Goal: Task Accomplishment & Management: Manage account settings

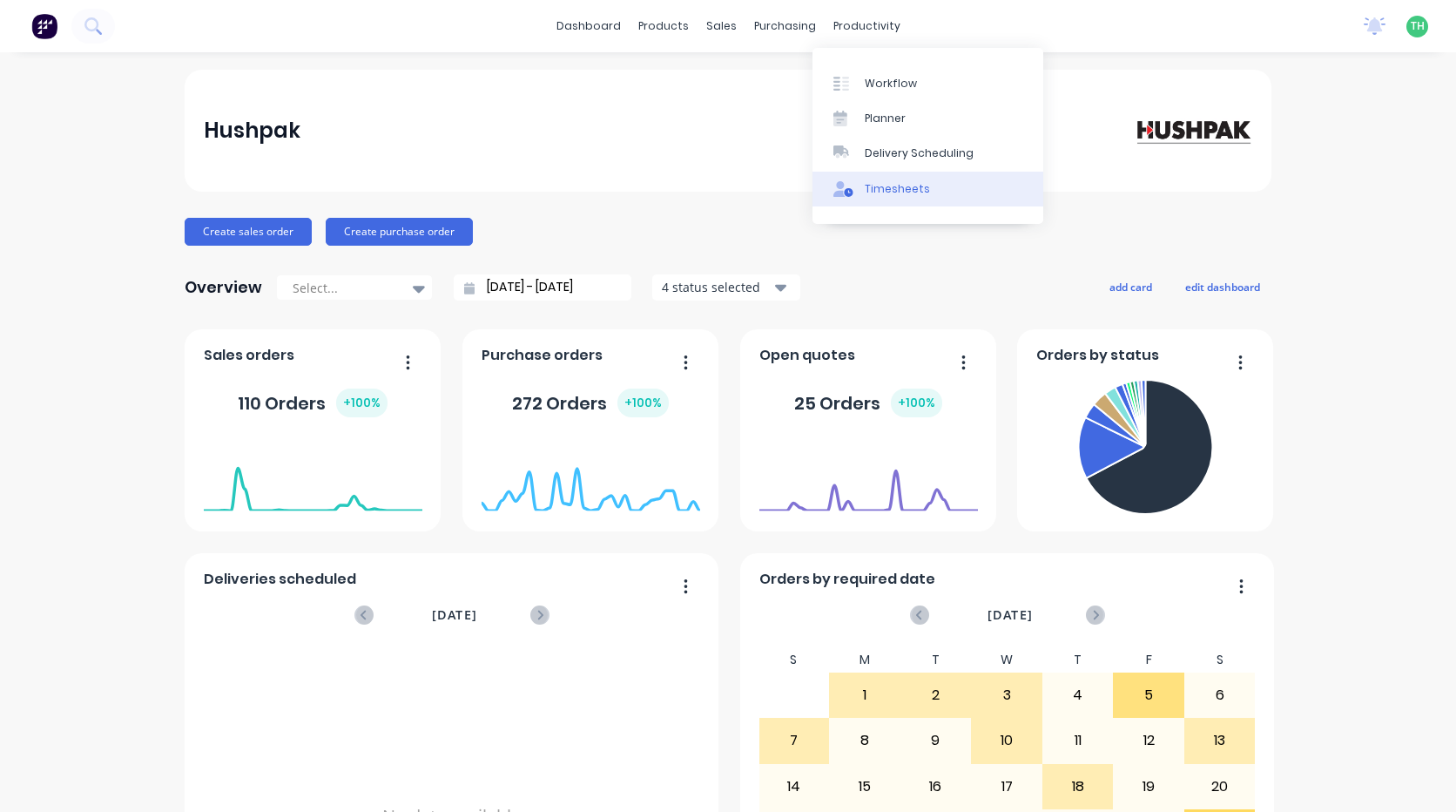
click at [873, 193] on div "Timesheets" at bounding box center [897, 188] width 65 height 16
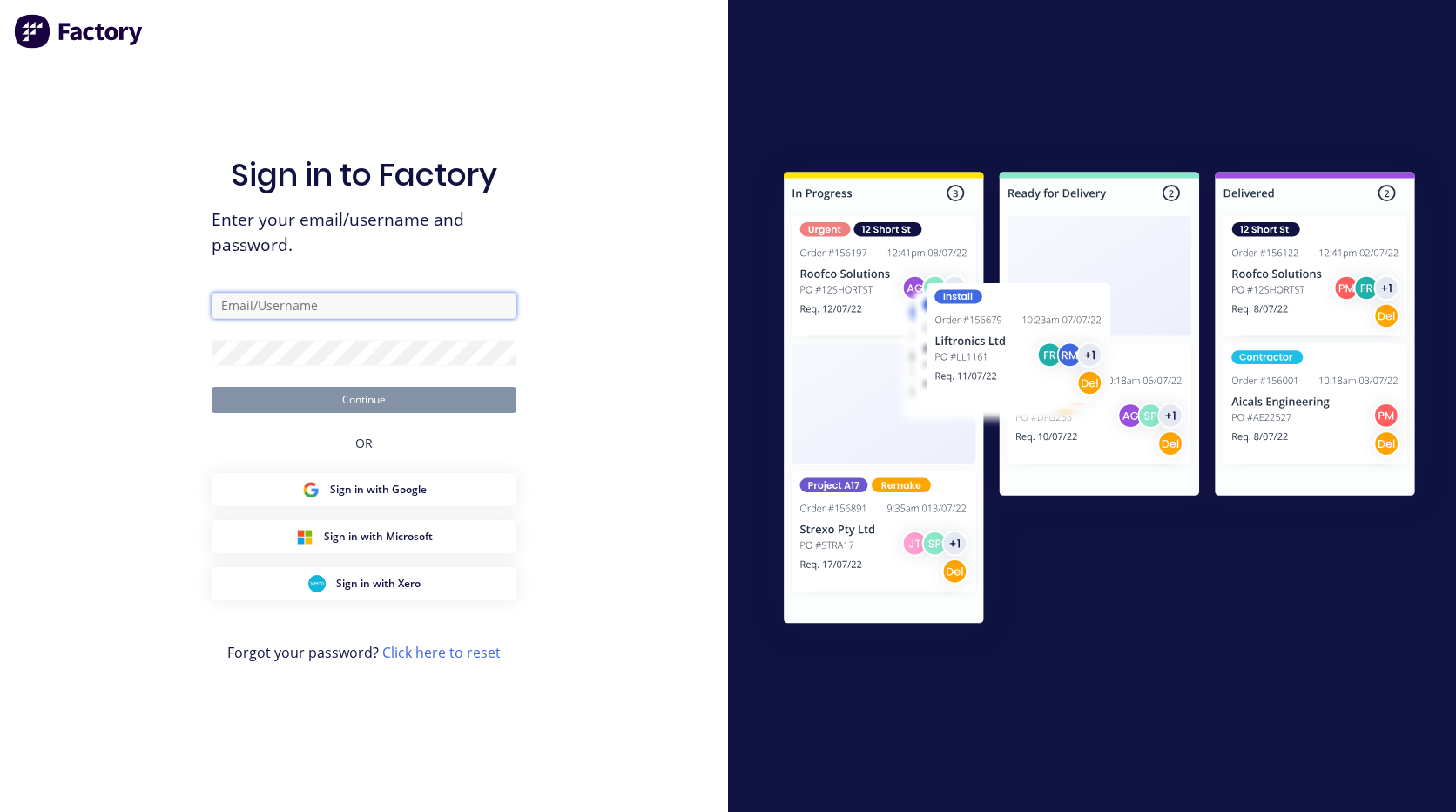
type input "[EMAIL_ADDRESS][PERSON_NAME][DOMAIN_NAME]"
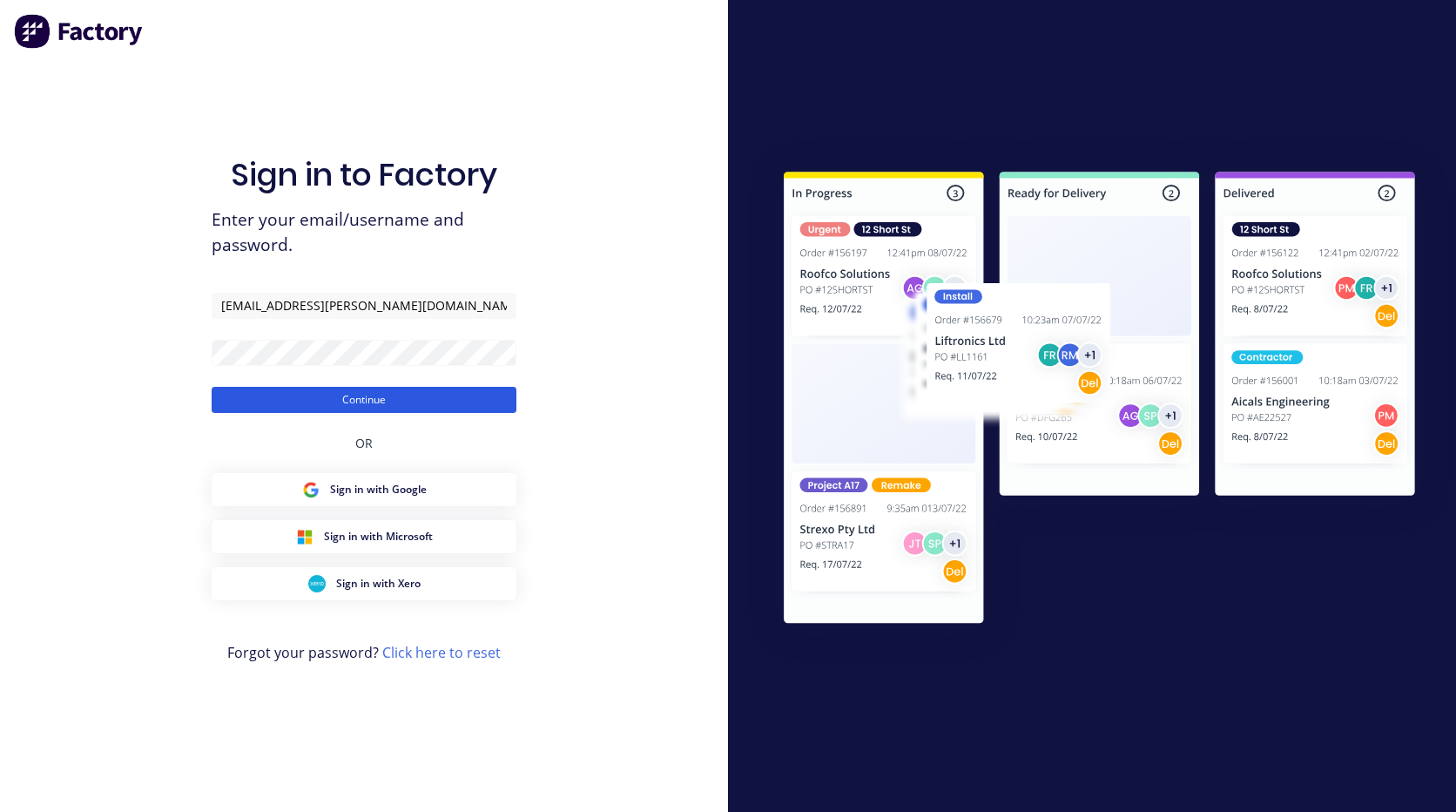
click at [430, 403] on button "Continue" at bounding box center [364, 399] width 305 height 26
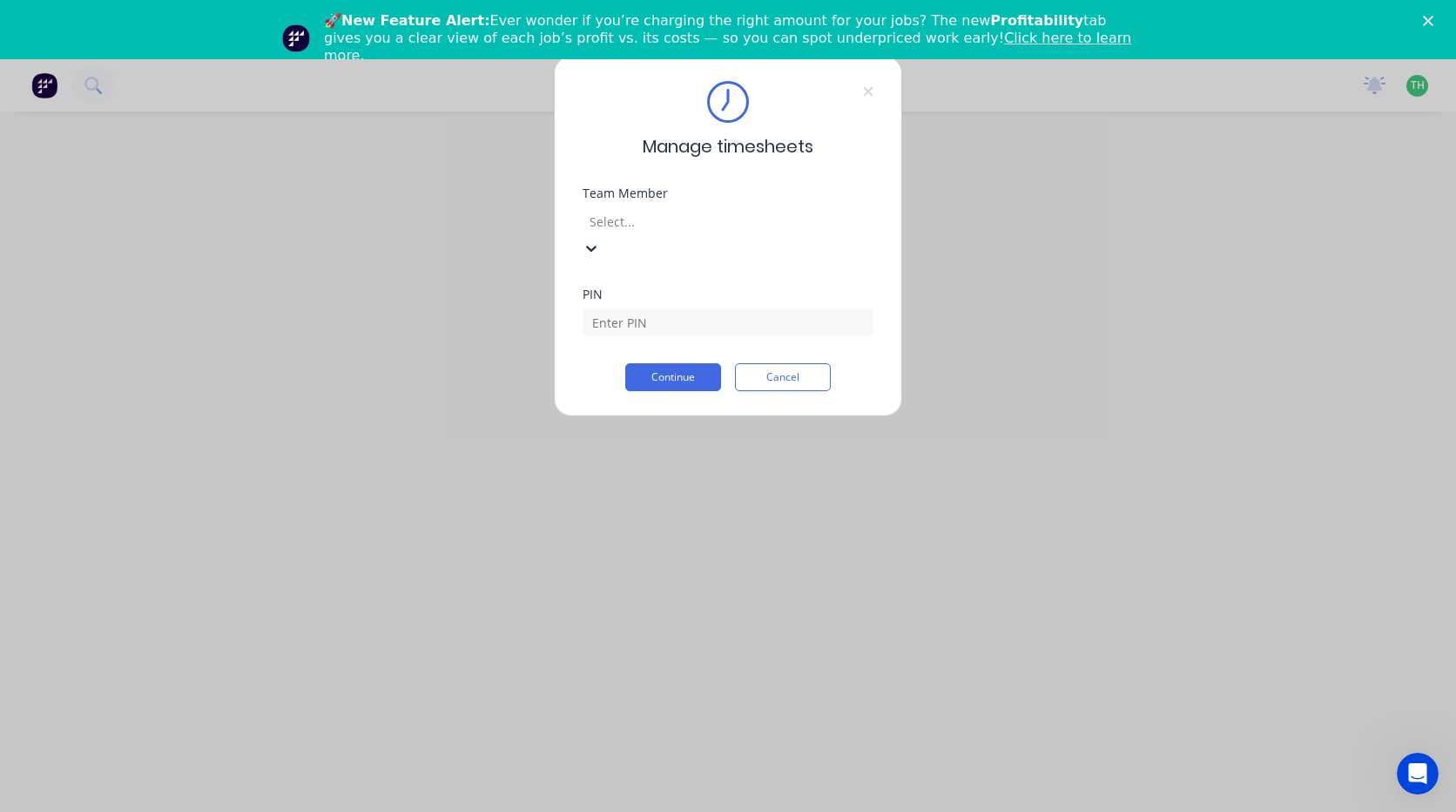
click at [683, 219] on div at bounding box center [713, 221] width 251 height 21
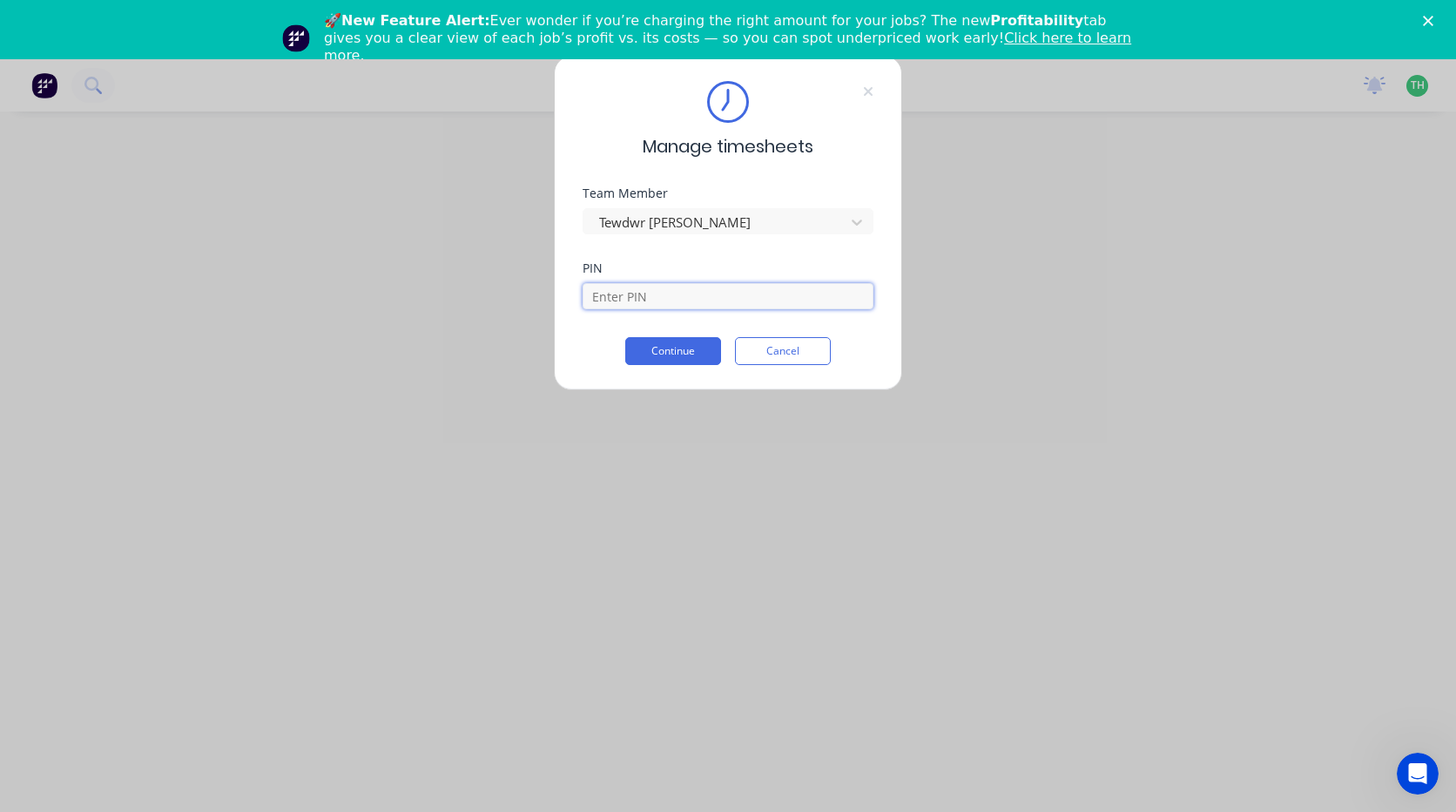
click at [677, 302] on input at bounding box center [728, 295] width 290 height 26
type input "2711"
click at [666, 351] on button "Continue" at bounding box center [673, 351] width 96 height 28
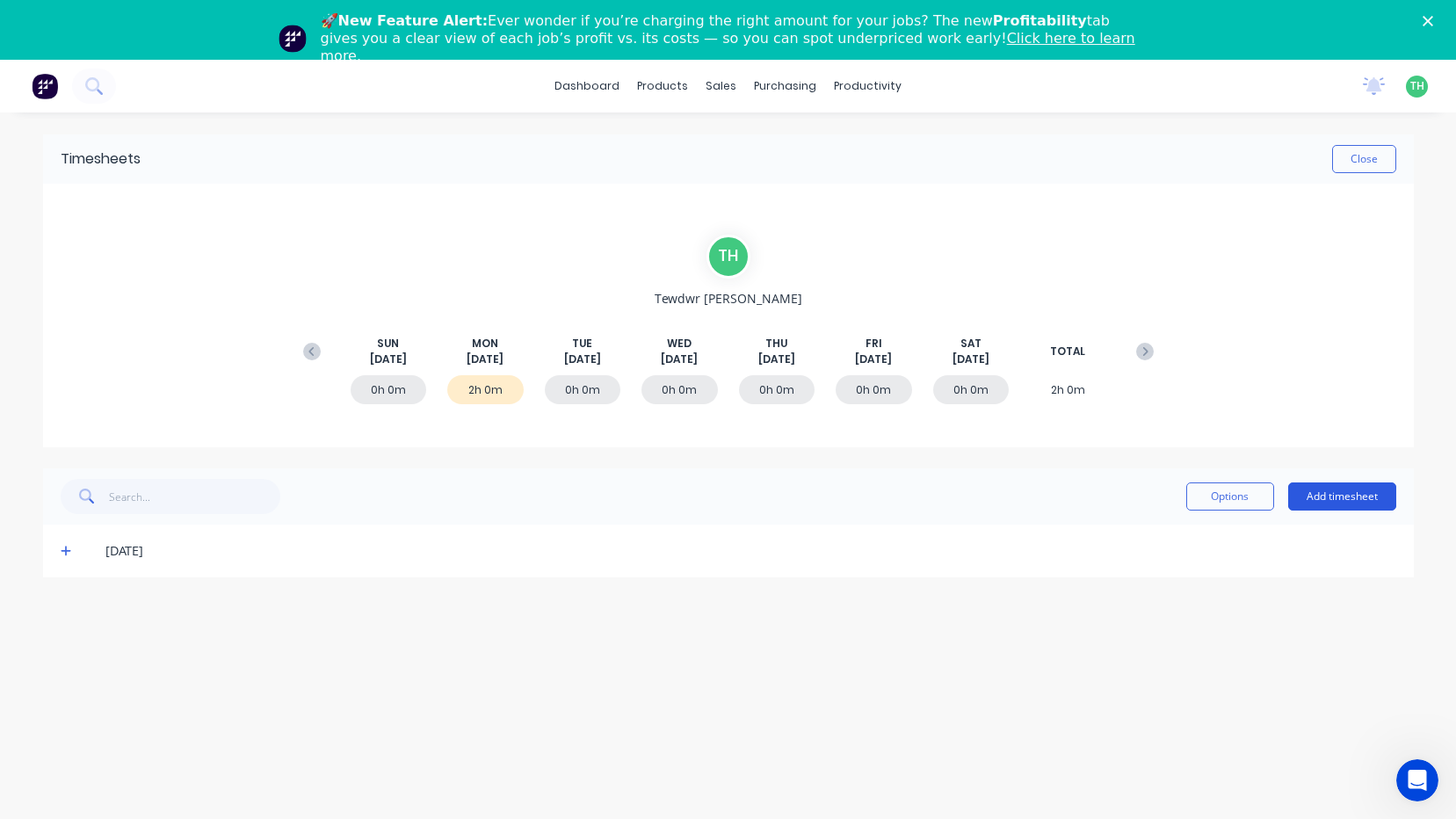
click at [1367, 501] on button "Add timesheet" at bounding box center [1341, 496] width 108 height 28
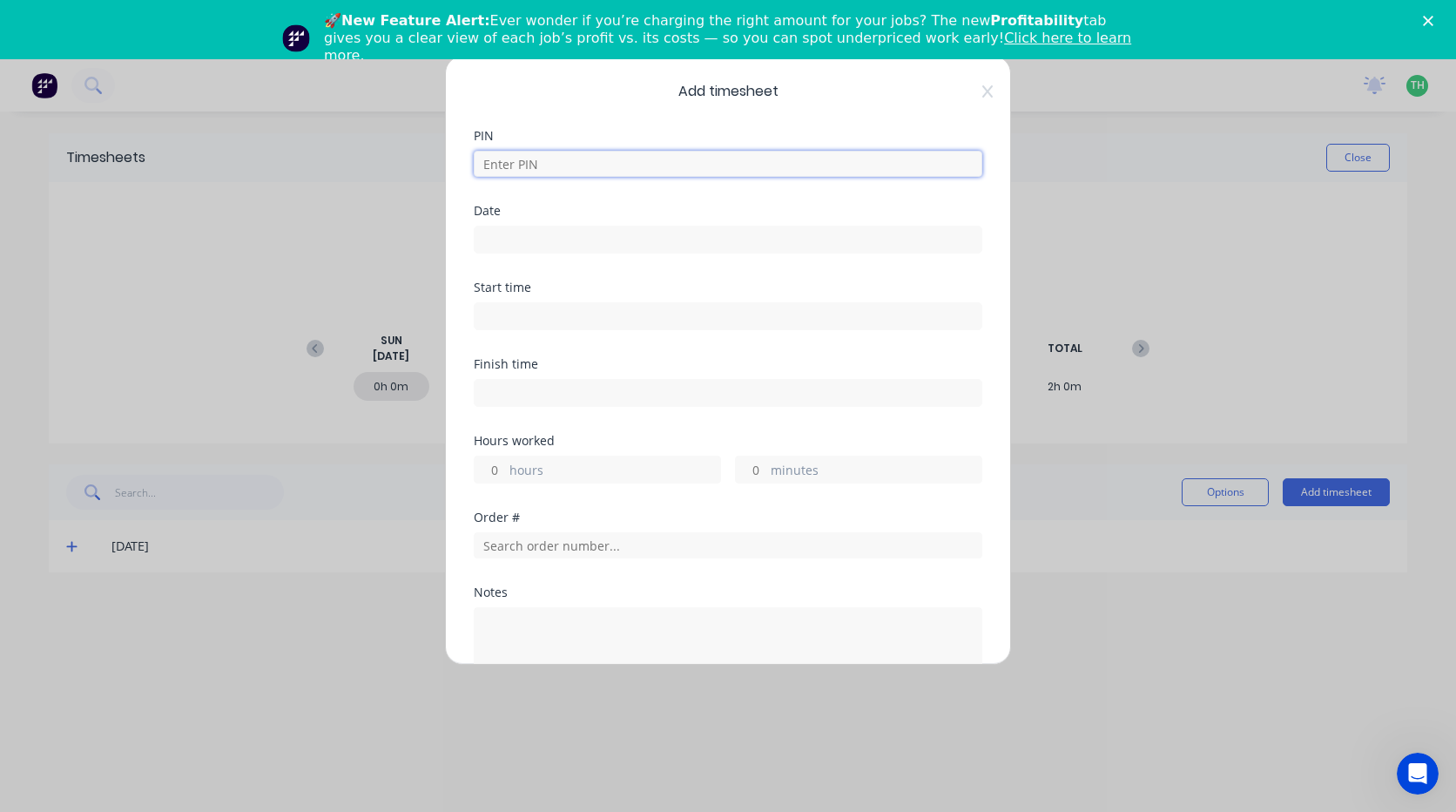
click at [533, 163] on input at bounding box center [728, 163] width 509 height 26
type input "2711"
type input "[DATE]"
type input "05:00 AM"
type input "06:00 AM"
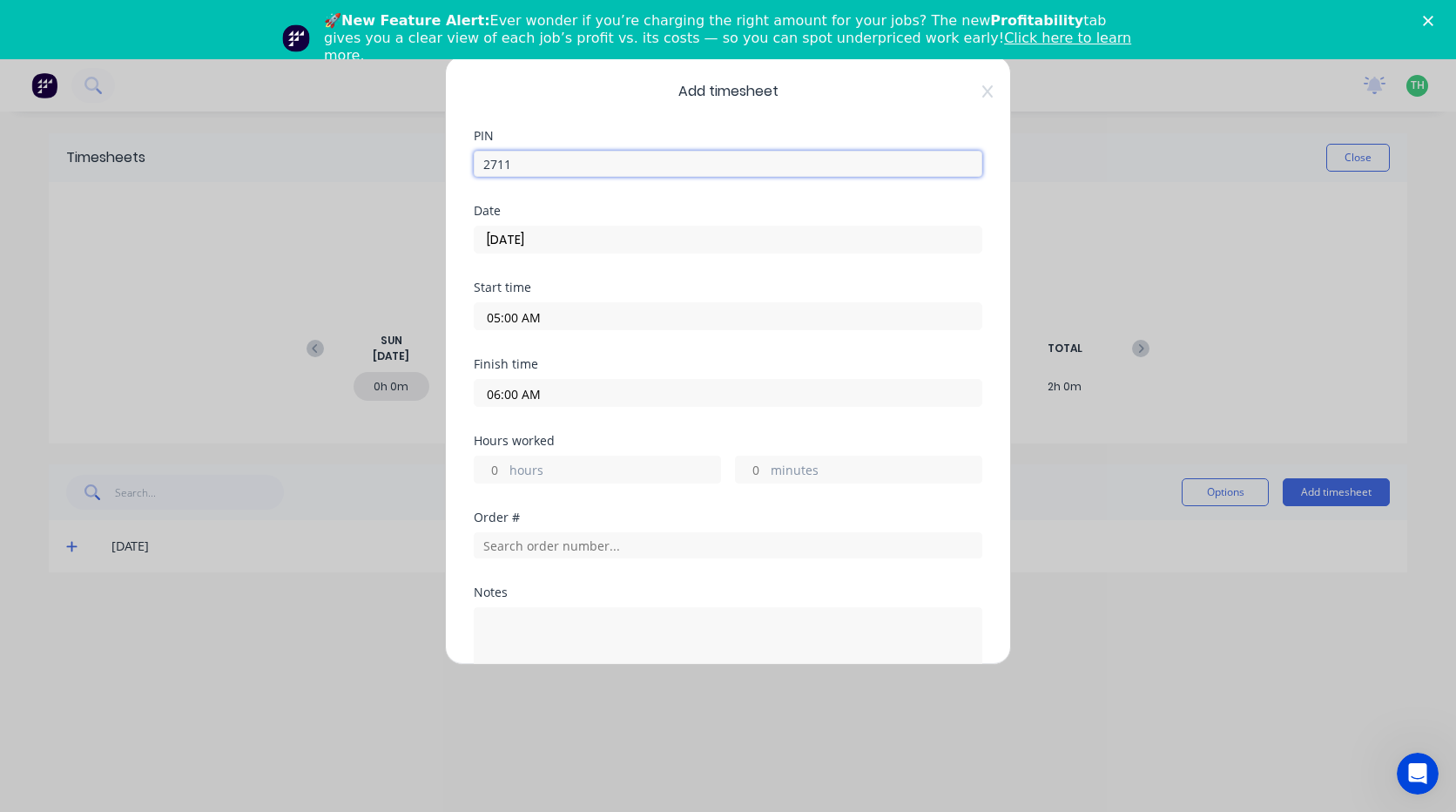
type input "1"
type input "0"
click at [578, 244] on input "[DATE]" at bounding box center [728, 239] width 507 height 26
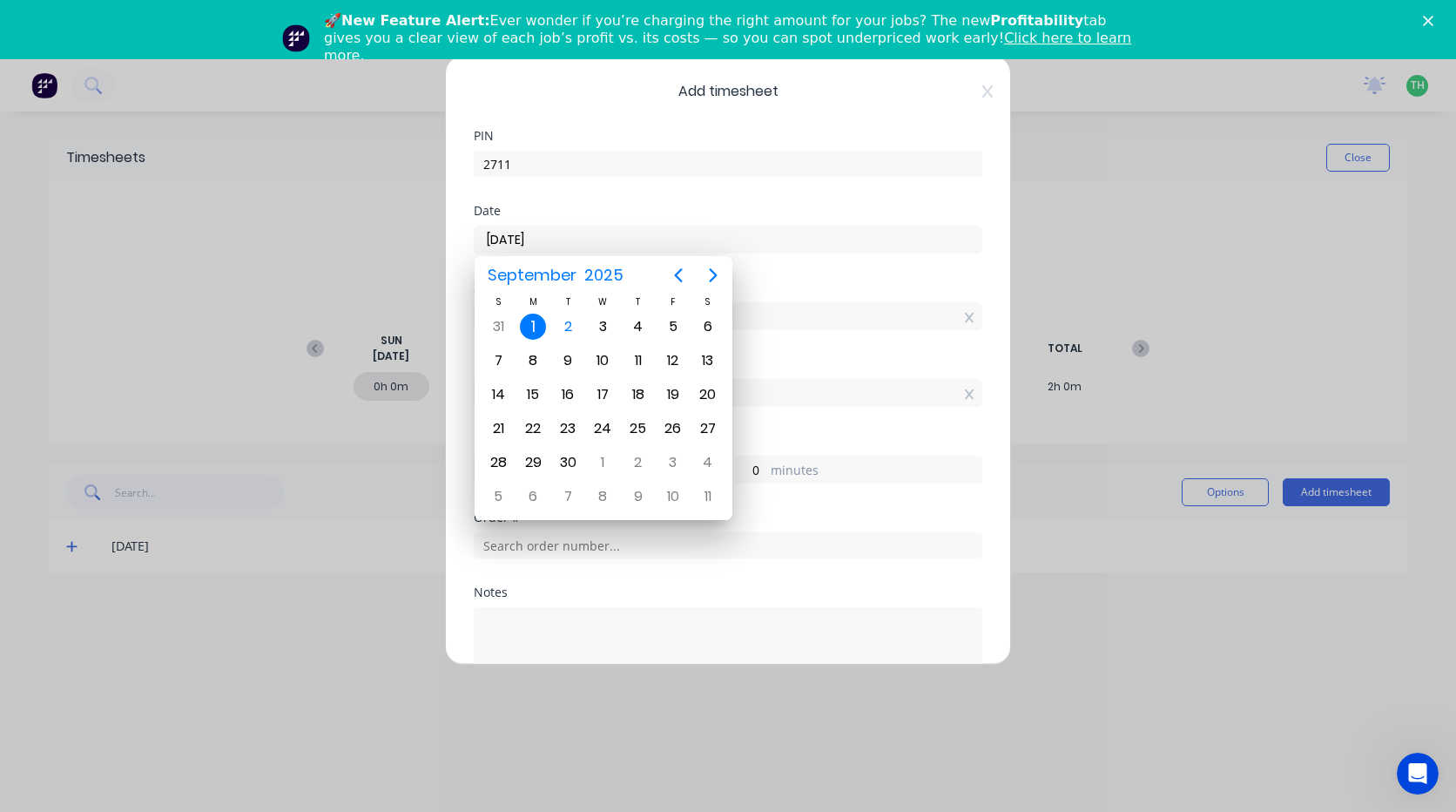
click at [533, 330] on div "1" at bounding box center [532, 326] width 26 height 26
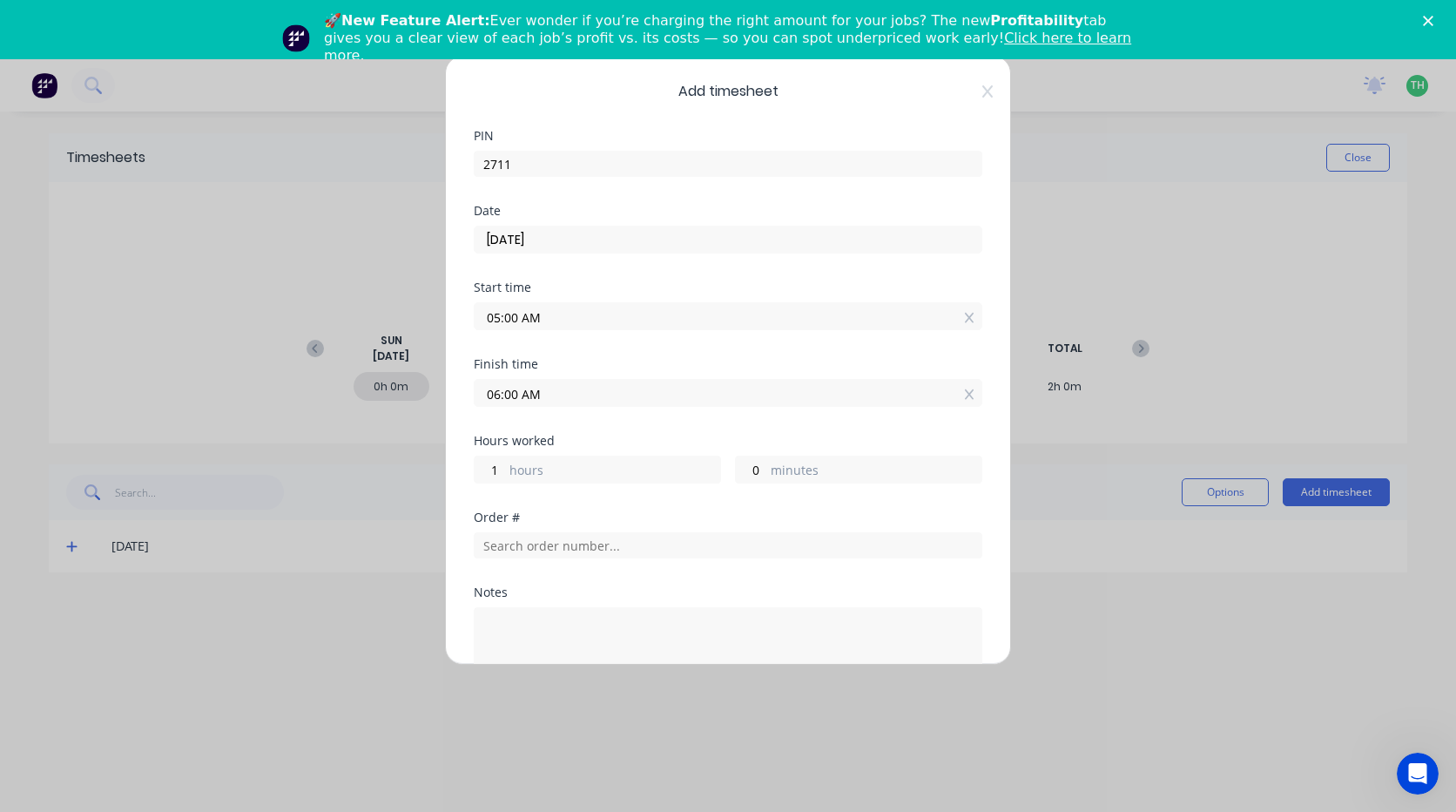
click at [569, 327] on input "05:00 AM" at bounding box center [728, 316] width 507 height 26
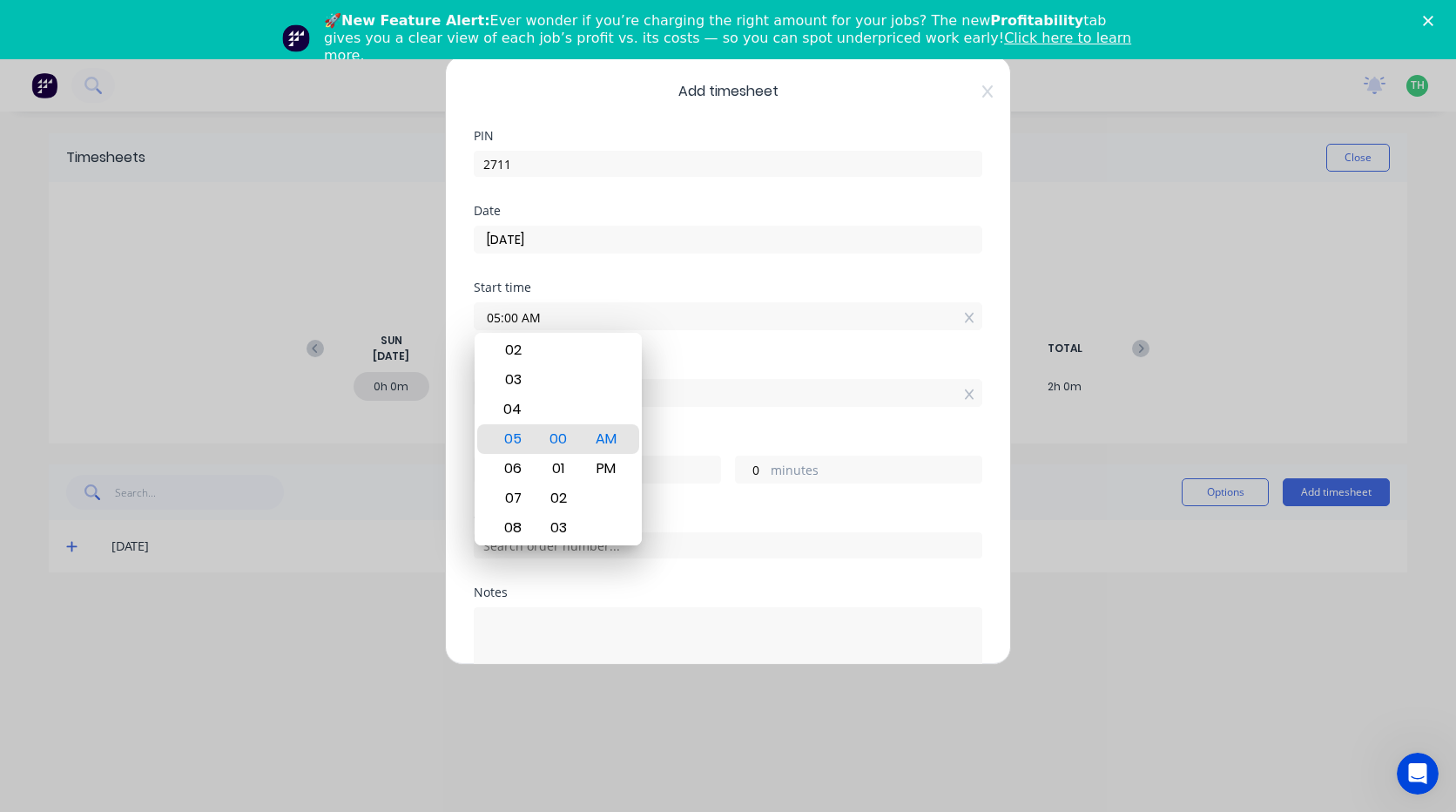
click at [514, 317] on input "05:00 AM" at bounding box center [728, 316] width 507 height 26
click at [498, 317] on input "05:00 AM" at bounding box center [728, 316] width 507 height 26
type input "06:00 AM"
type input "0"
click at [694, 353] on div "Start time 06:00 AM" at bounding box center [728, 320] width 509 height 77
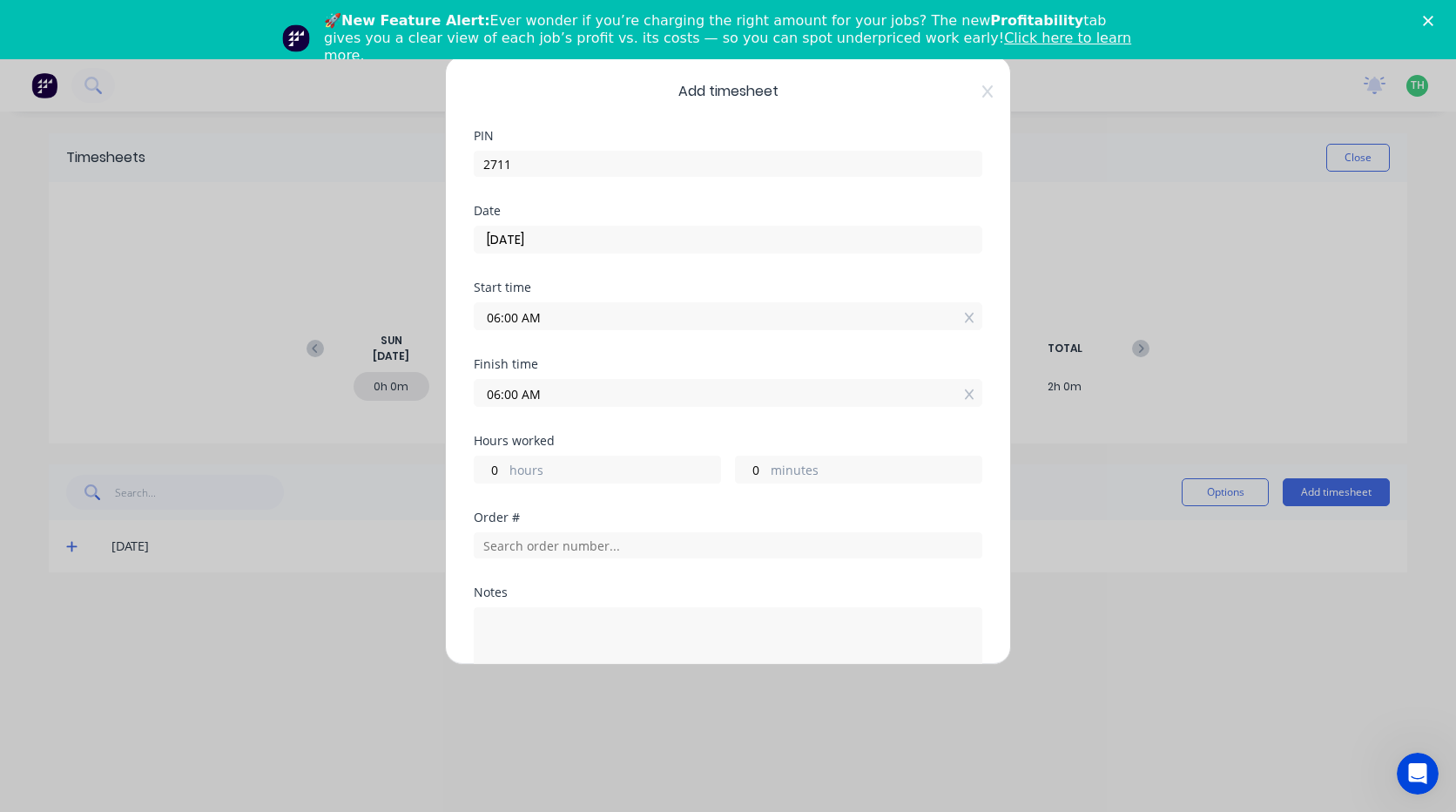
click at [499, 391] on input "06:00 AM" at bounding box center [728, 392] width 507 height 26
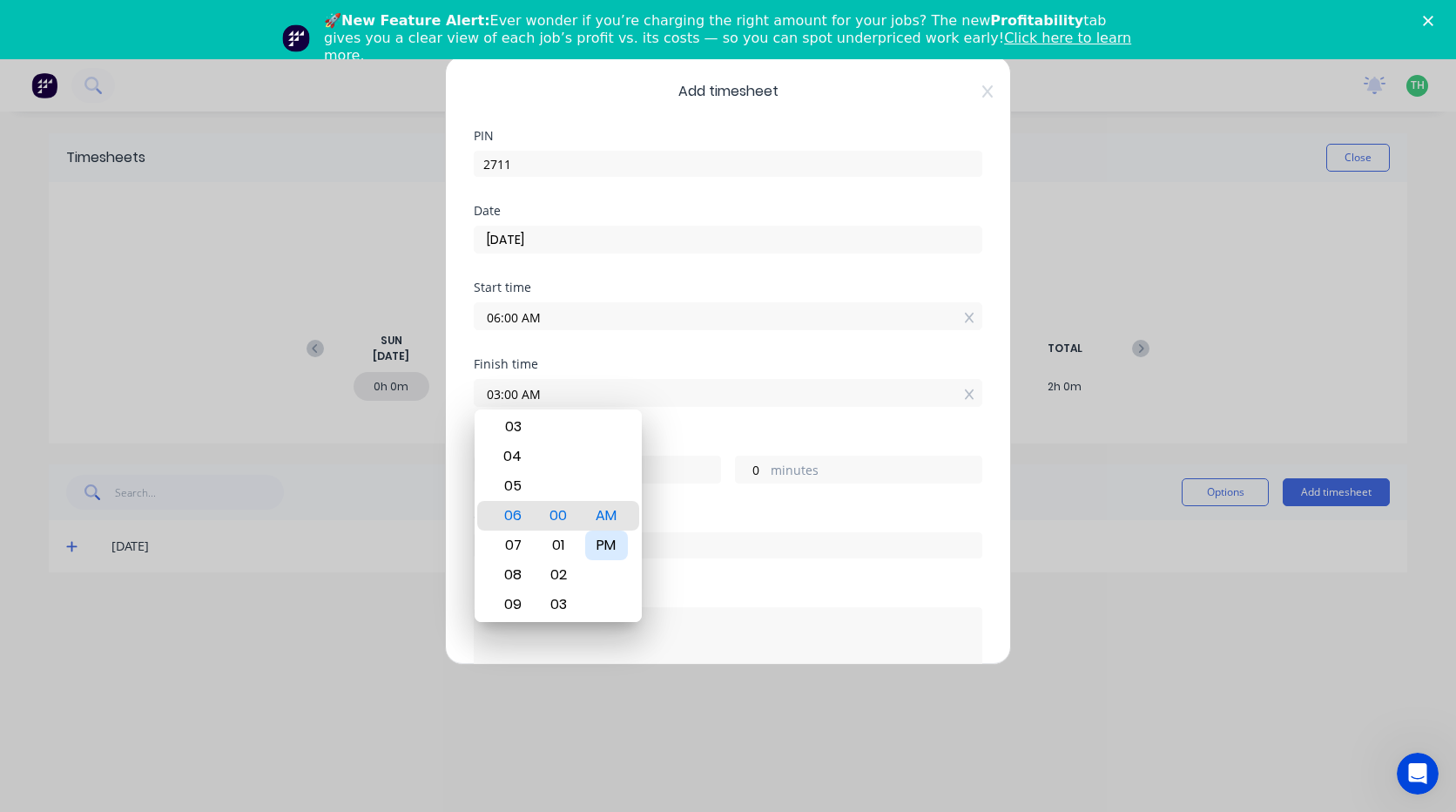
type input "03:00 AM"
type input "21"
click at [619, 547] on div "PM" at bounding box center [606, 545] width 43 height 29
type input "03:00 PM"
type input "9"
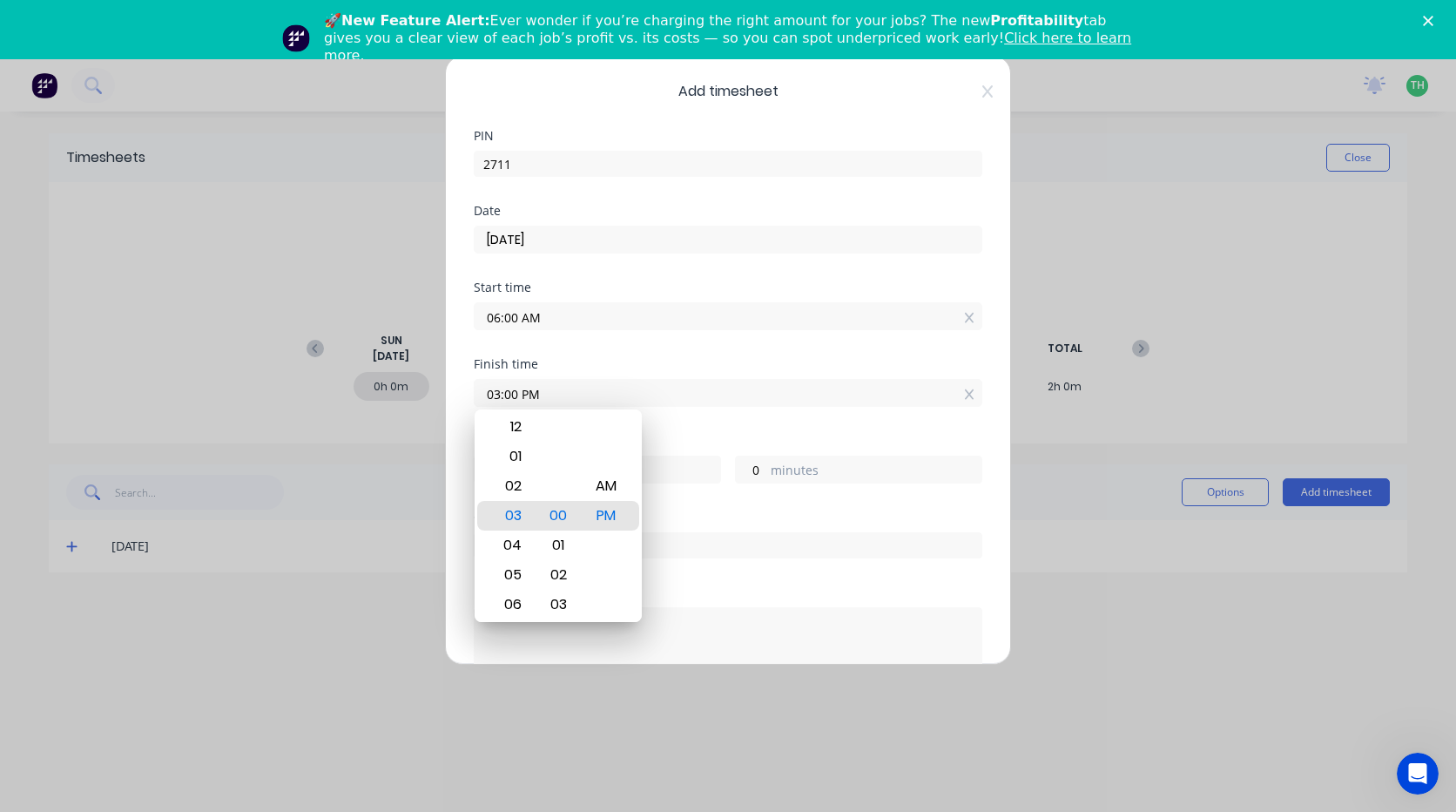
click at [690, 426] on div "Finish time 03:00 PM" at bounding box center [728, 395] width 509 height 77
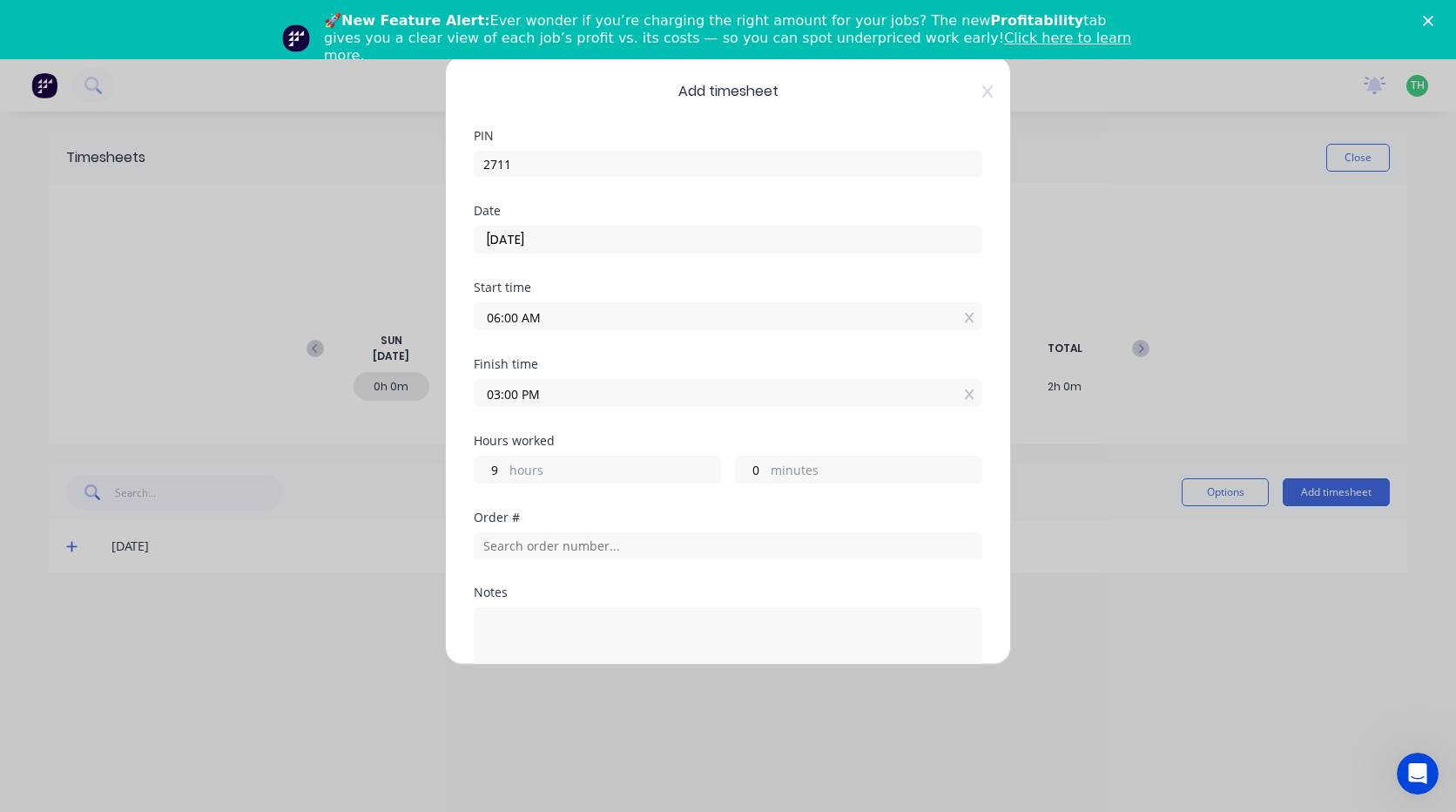
click at [631, 514] on div "Order #" at bounding box center [728, 517] width 509 height 13
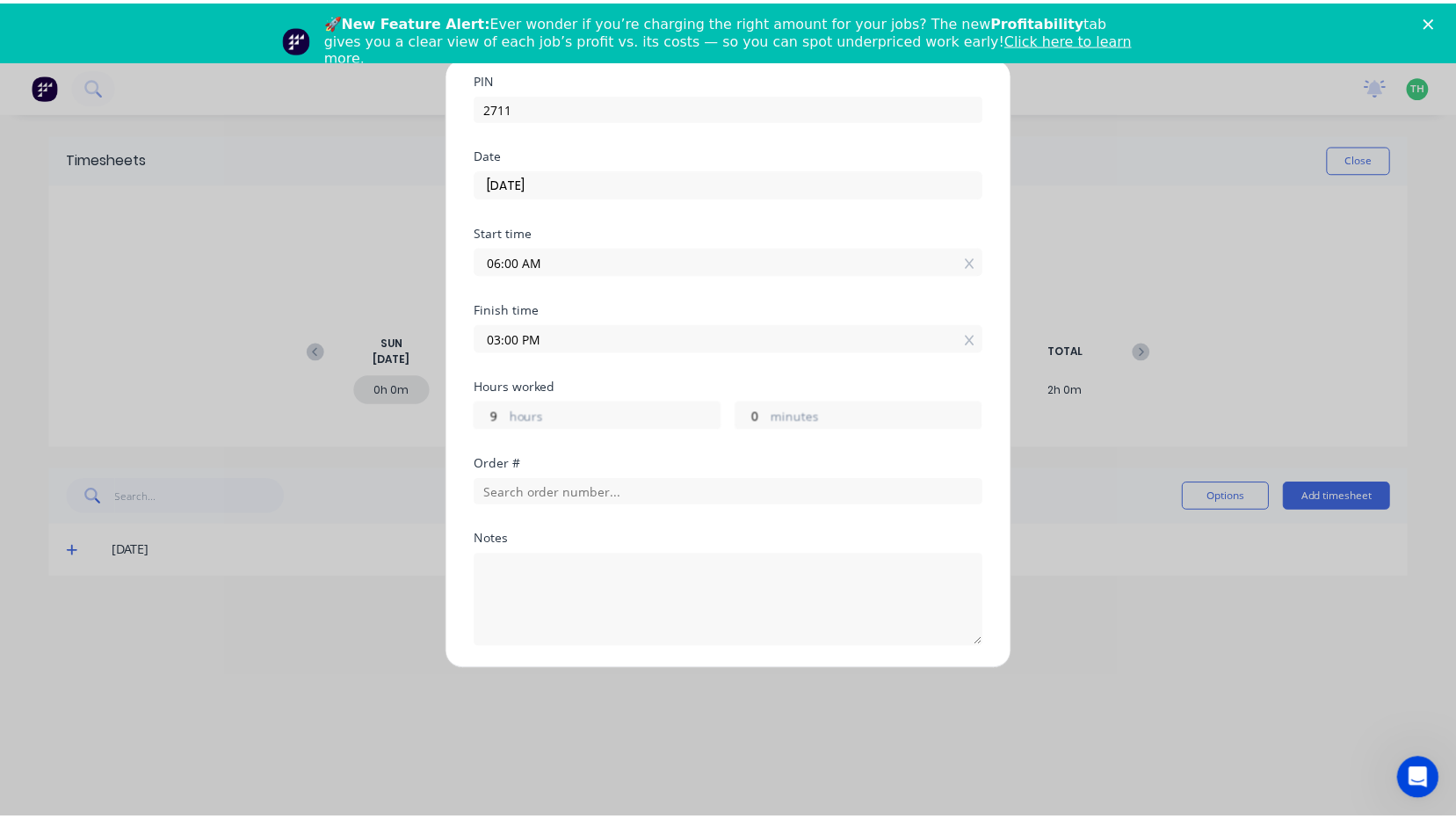
scroll to position [175, 0]
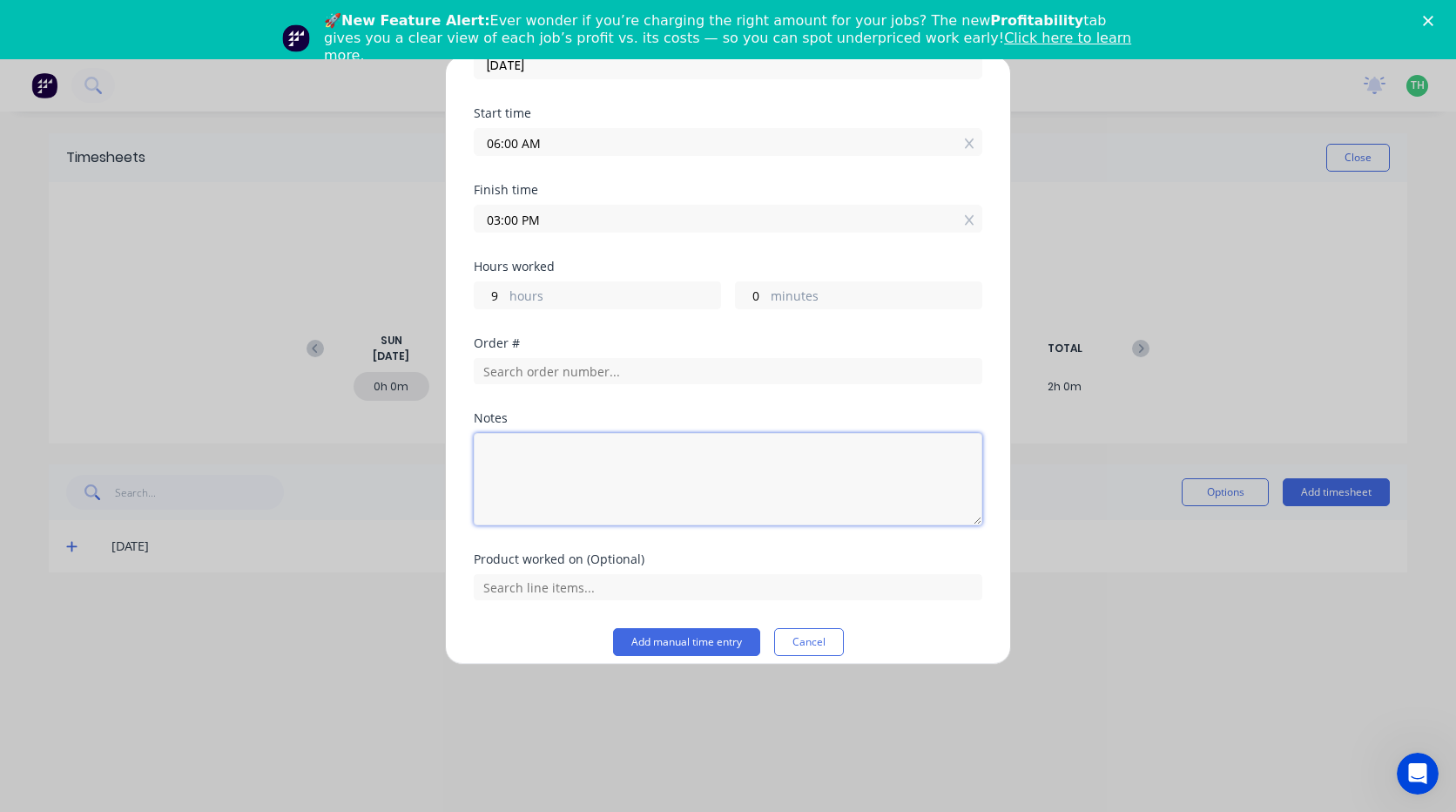
click at [550, 496] on textarea at bounding box center [728, 479] width 509 height 92
type textarea "over seeing delivery of 794 parts at [GEOGRAPHIC_DATA]"
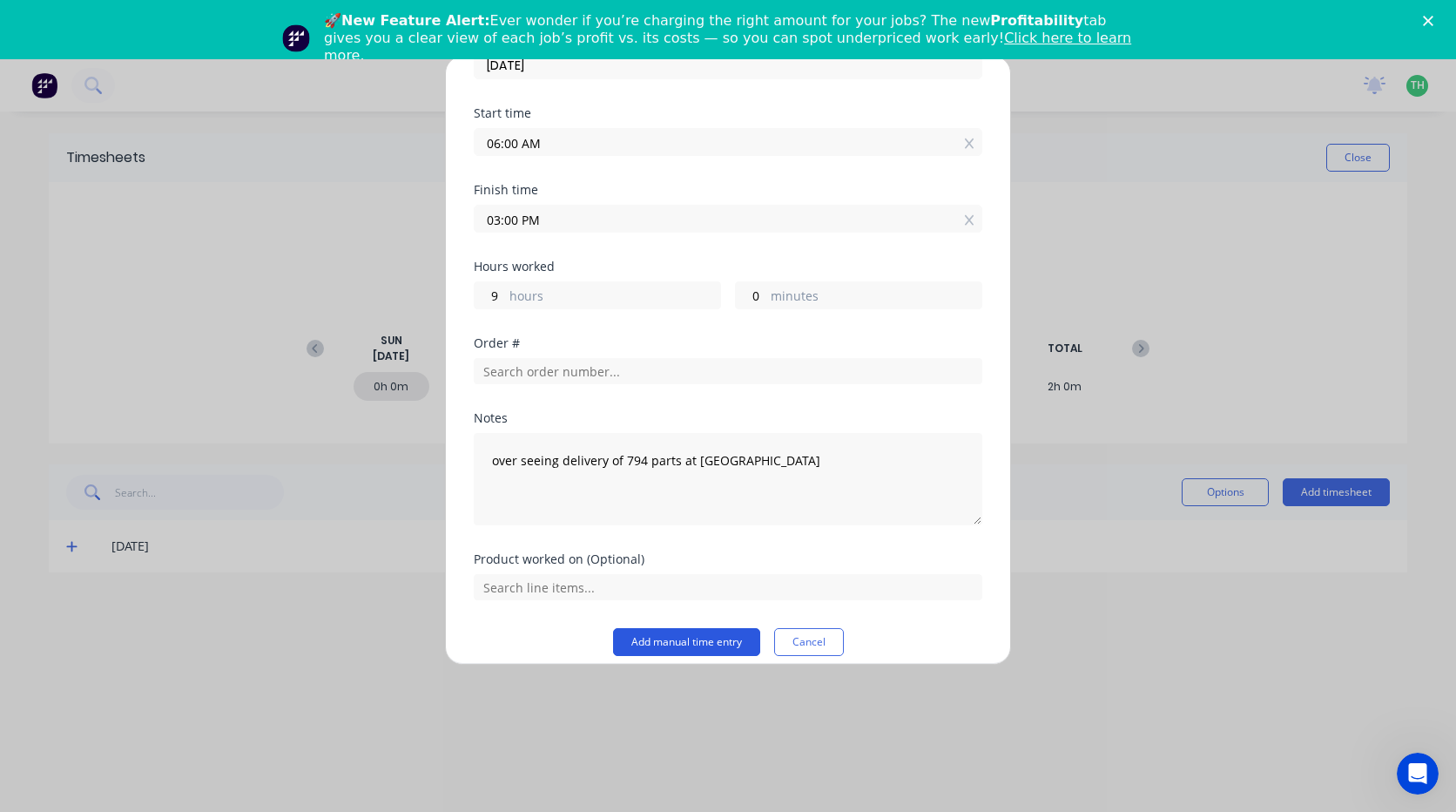
click at [704, 652] on button "Add manual time entry" at bounding box center [687, 641] width 148 height 28
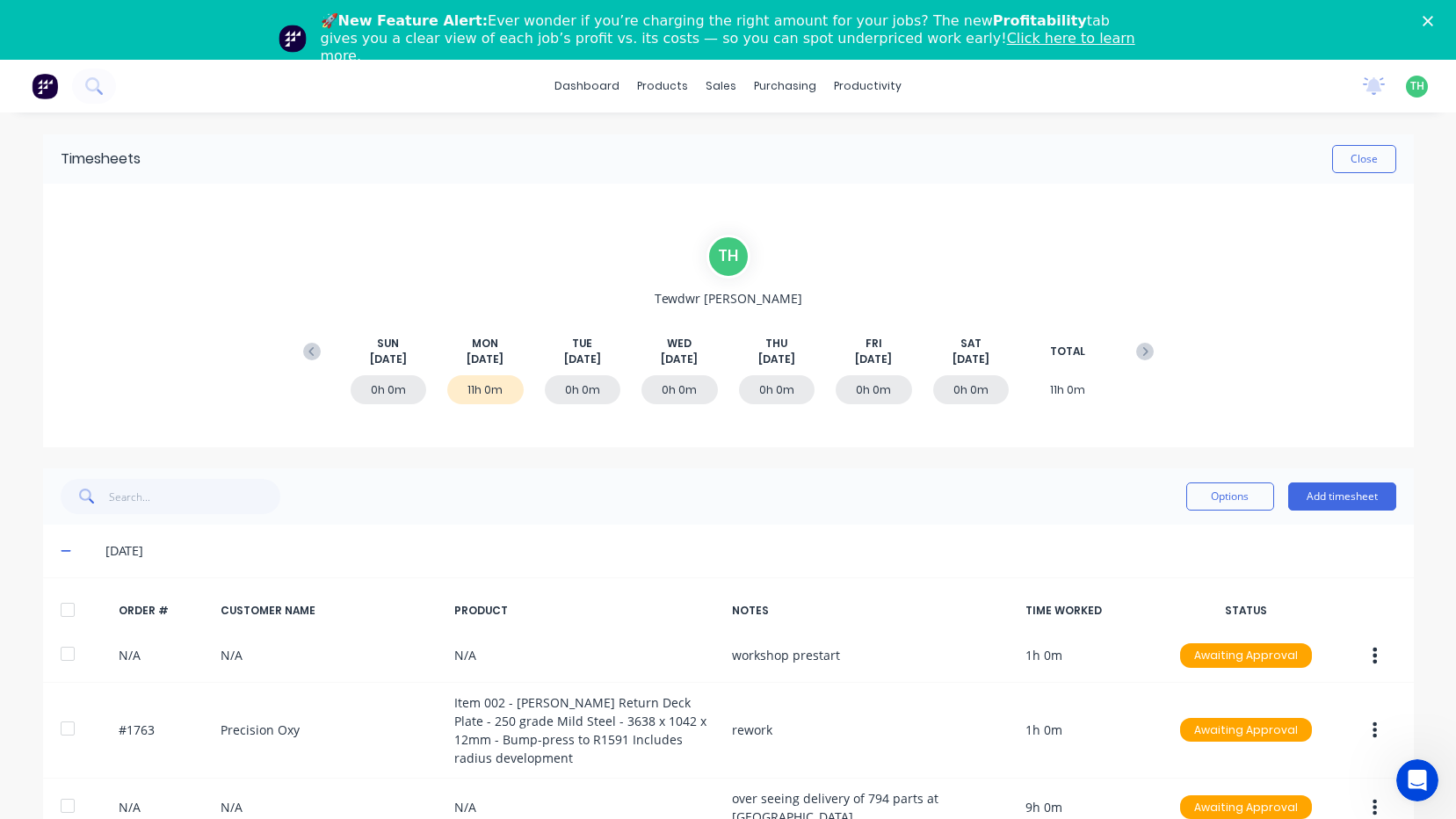
scroll to position [46, 0]
